Goal: Task Accomplishment & Management: Manage account settings

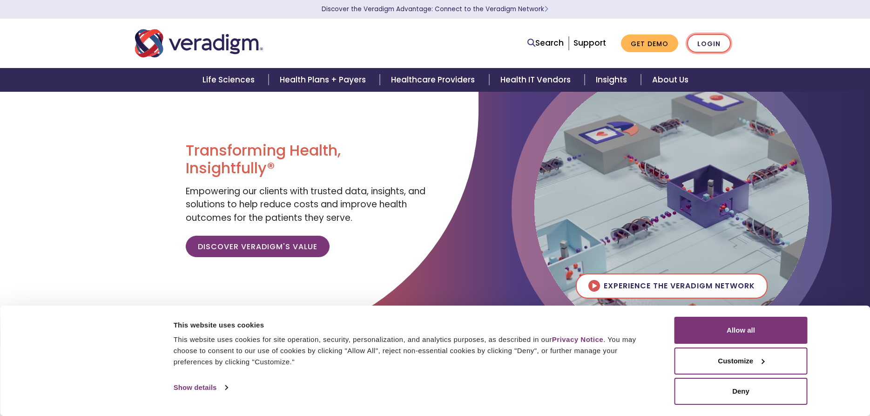
click at [711, 48] on link "Login" at bounding box center [709, 43] width 44 height 19
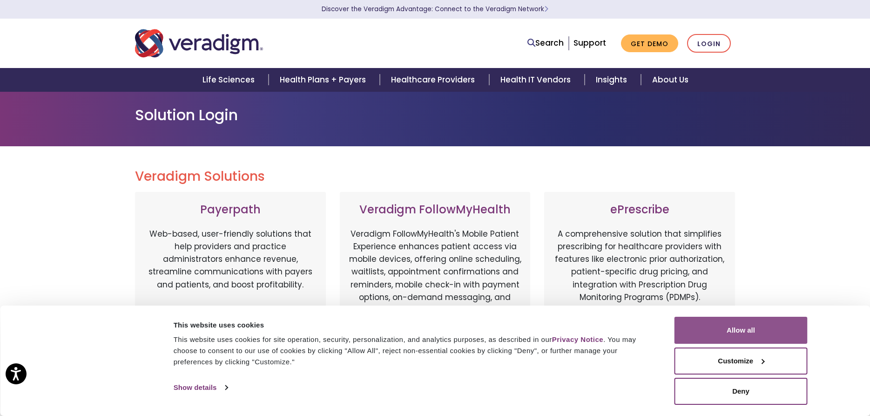
click at [745, 327] on button "Allow all" at bounding box center [740, 330] width 133 height 27
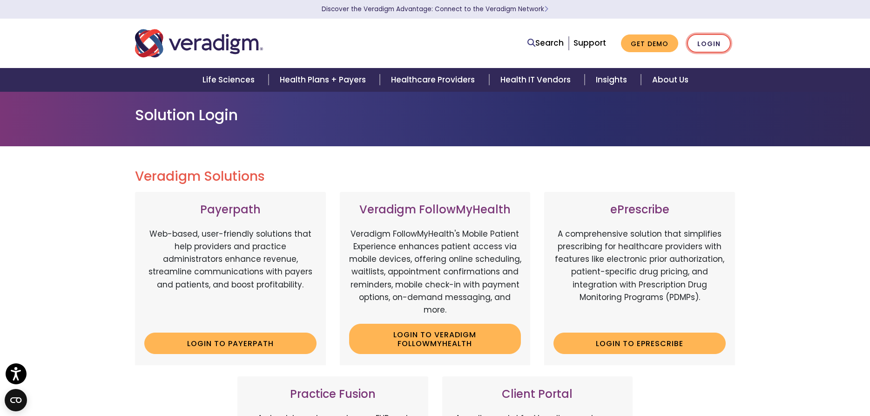
click at [708, 40] on link "Login" at bounding box center [709, 43] width 44 height 19
